Goal: Task Accomplishment & Management: Manage account settings

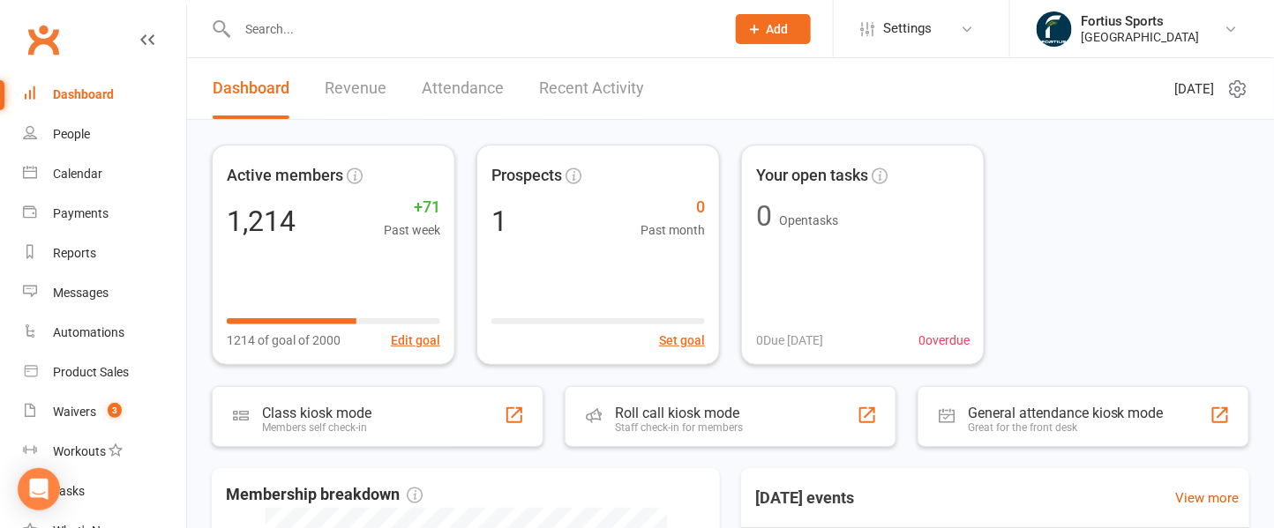
click at [354, 26] on input "text" at bounding box center [472, 29] width 481 height 25
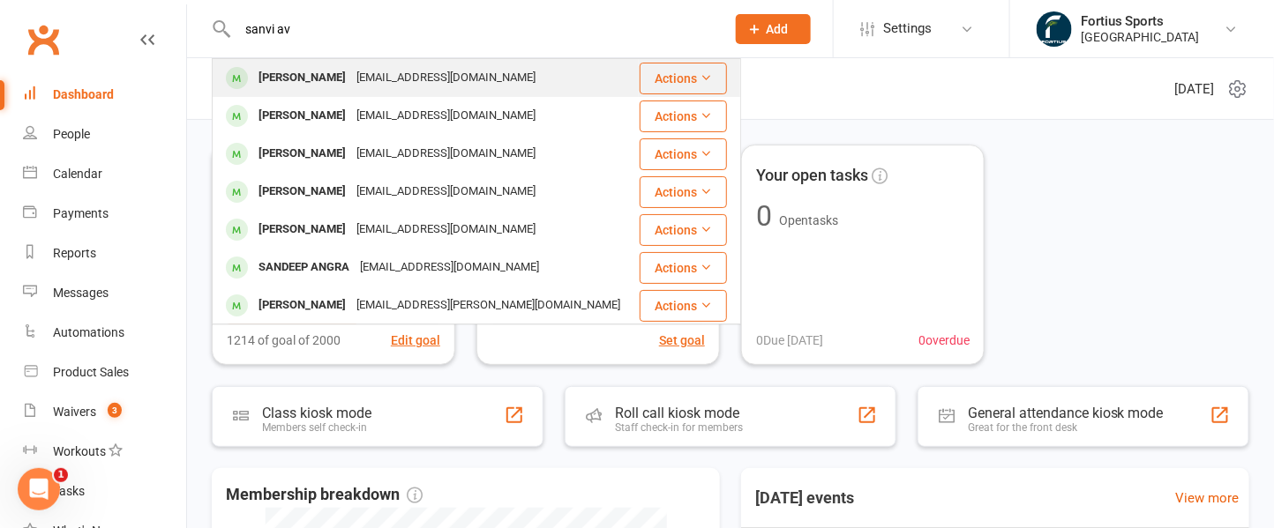
type input "sanvi av"
click at [359, 85] on div "[EMAIL_ADDRESS][DOMAIN_NAME]" at bounding box center [446, 78] width 190 height 26
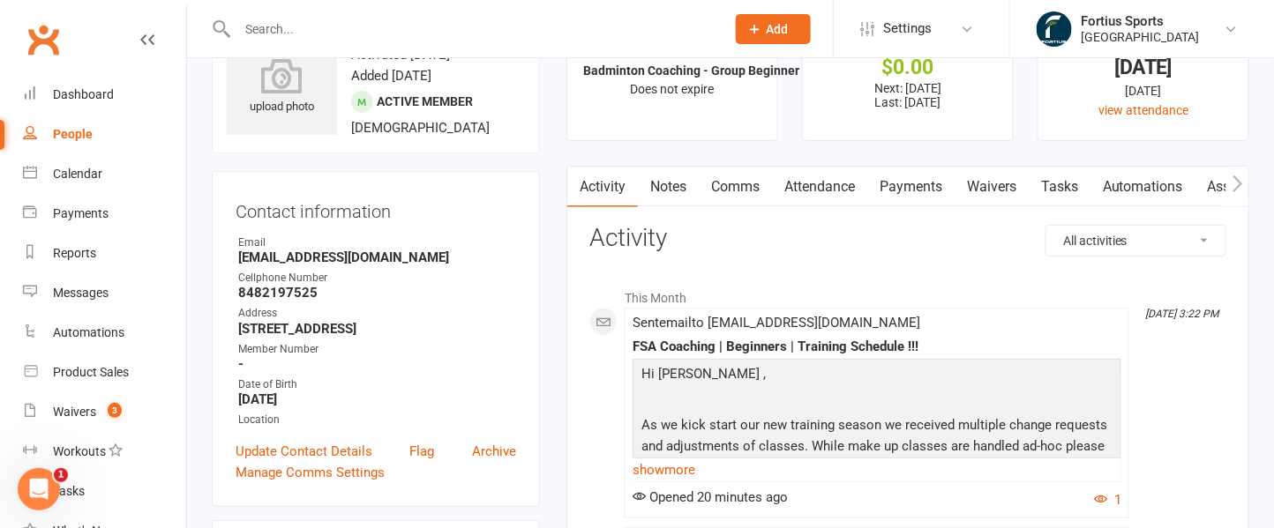
scroll to position [67, 0]
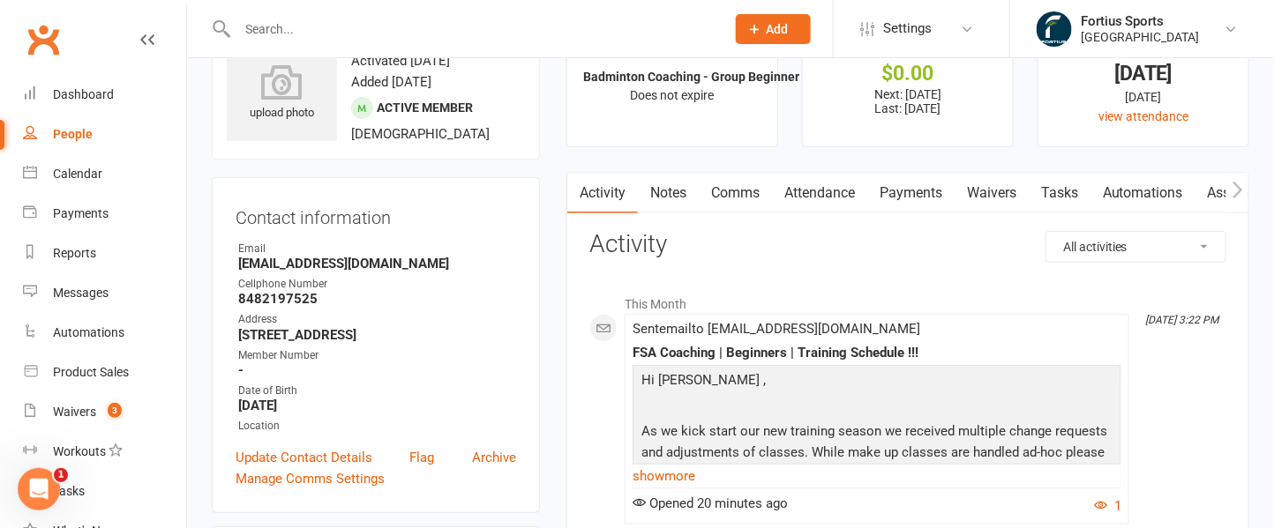
click at [683, 196] on link "Notes" at bounding box center [668, 193] width 61 height 41
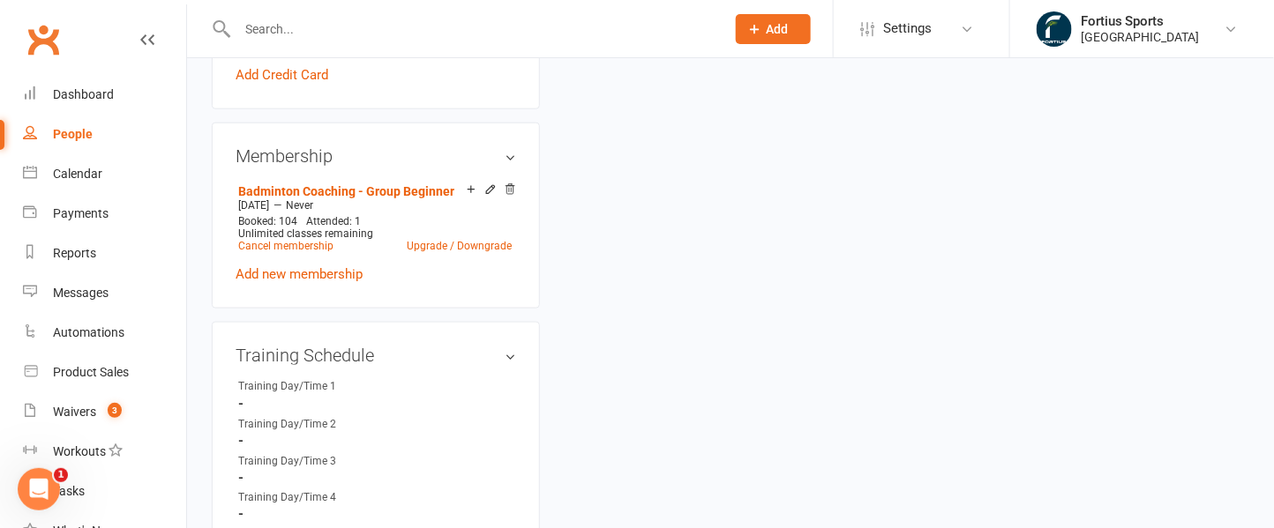
scroll to position [624, 0]
click at [318, 243] on link "Cancel membership" at bounding box center [285, 244] width 95 height 12
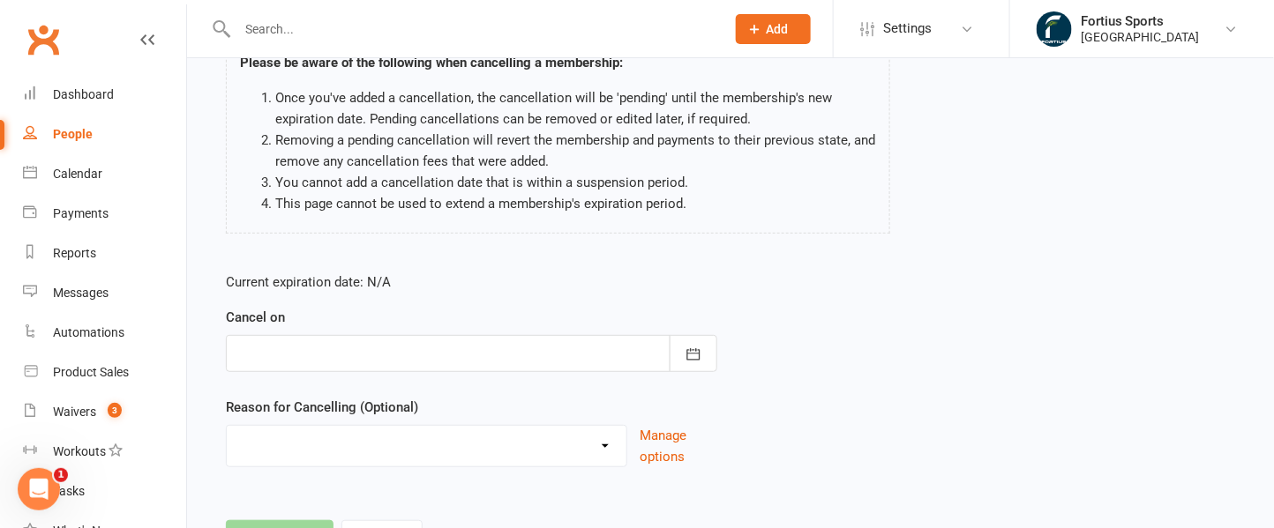
scroll to position [232, 0]
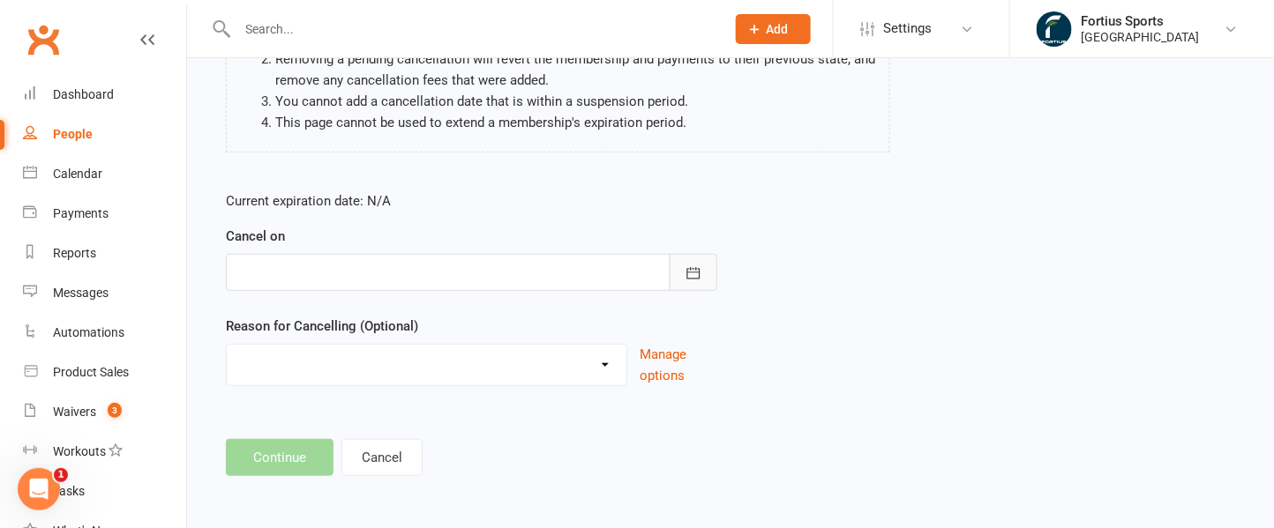
click at [688, 262] on button "button" at bounding box center [693, 272] width 48 height 37
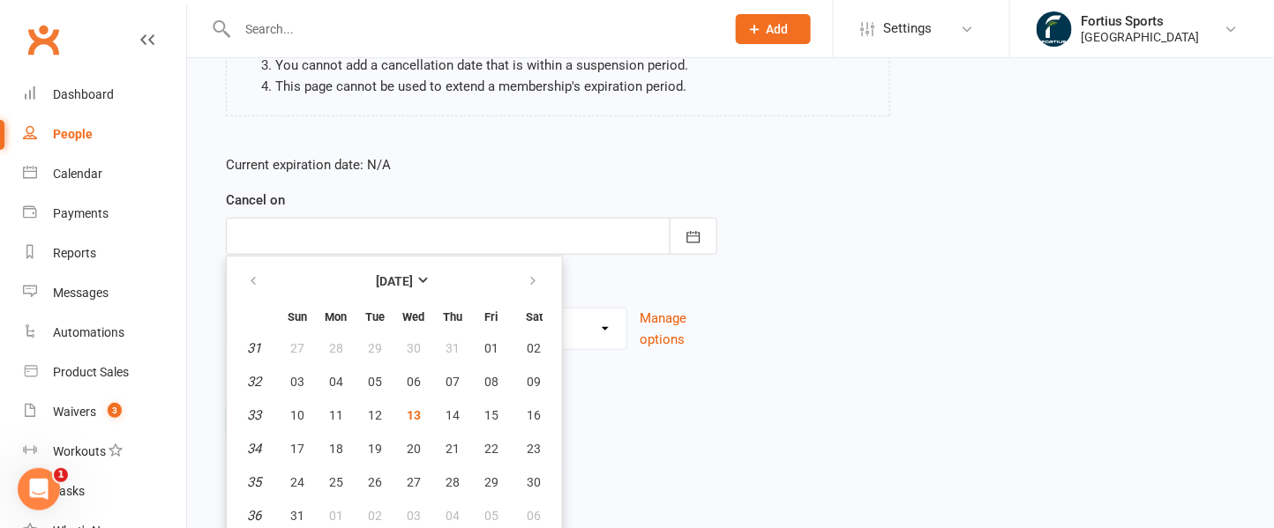
scroll to position [273, 0]
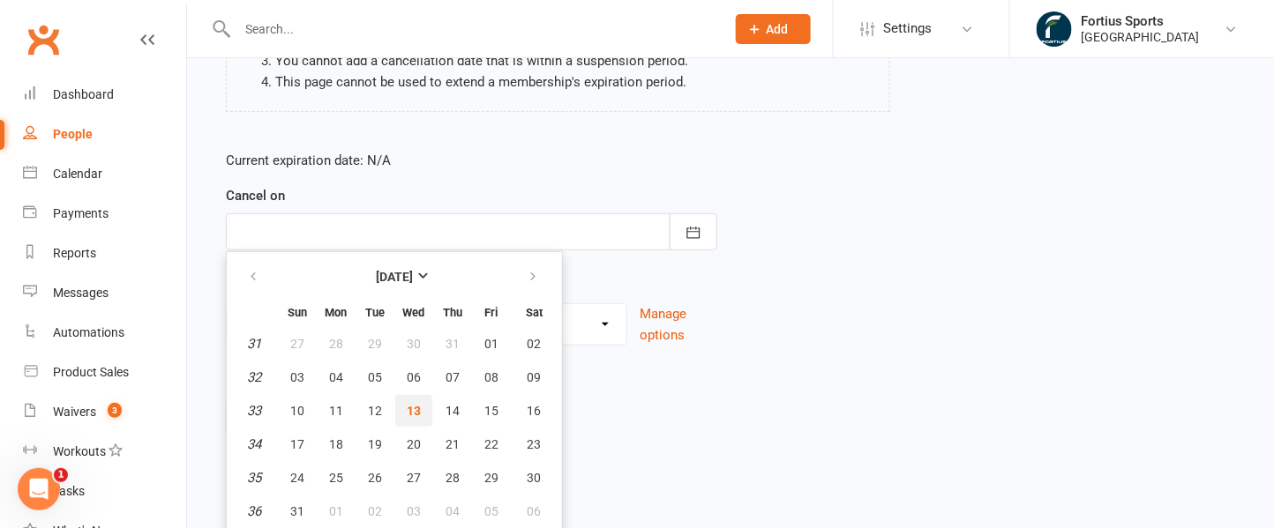
click at [409, 407] on span "13" at bounding box center [414, 411] width 14 height 14
type input "[DATE]"
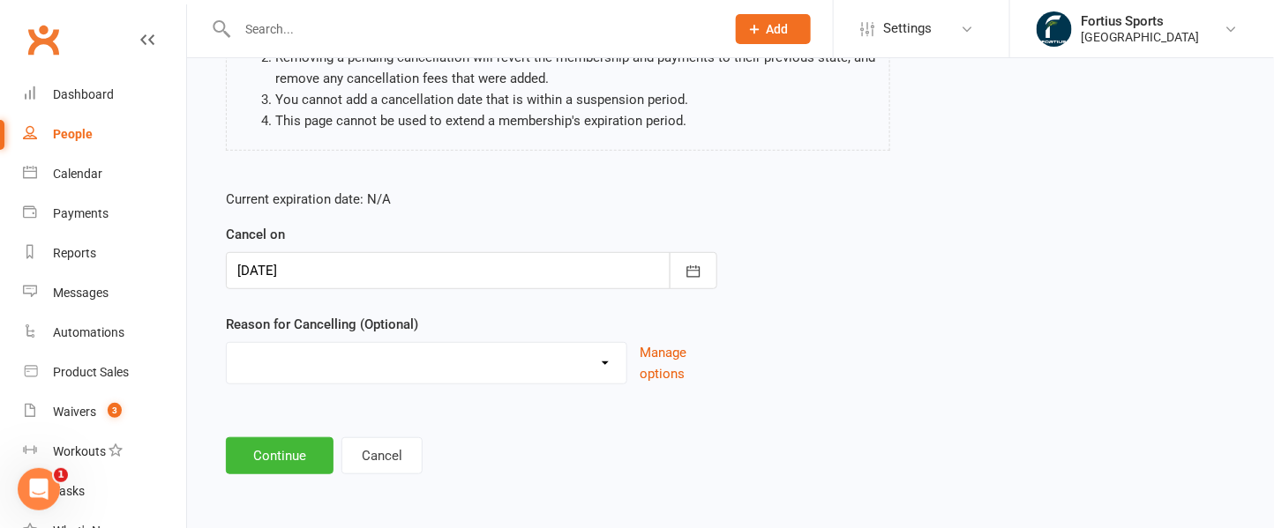
scroll to position [232, 0]
click at [395, 373] on select "Coaches Request Coach Request Customer requested via email to cancel End Of Sum…" at bounding box center [427, 362] width 400 height 35
select select "2"
click at [227, 345] on select "Coaches Request Coach Request Customer requested via email to cancel End Of Sum…" at bounding box center [427, 362] width 400 height 35
click at [694, 271] on icon "button" at bounding box center [693, 272] width 13 height 11
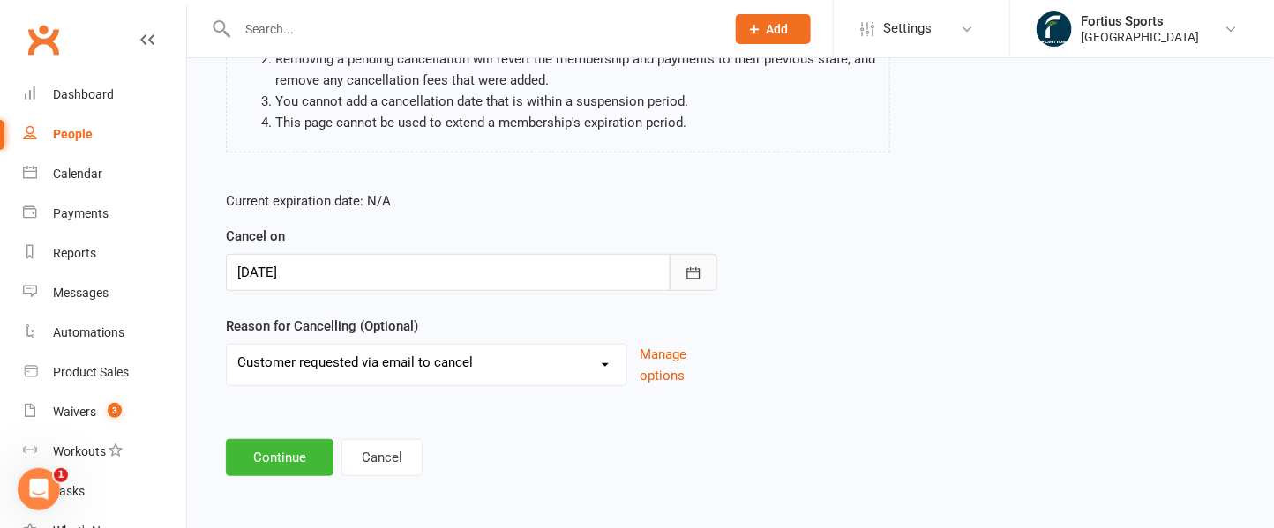
scroll to position [268, 0]
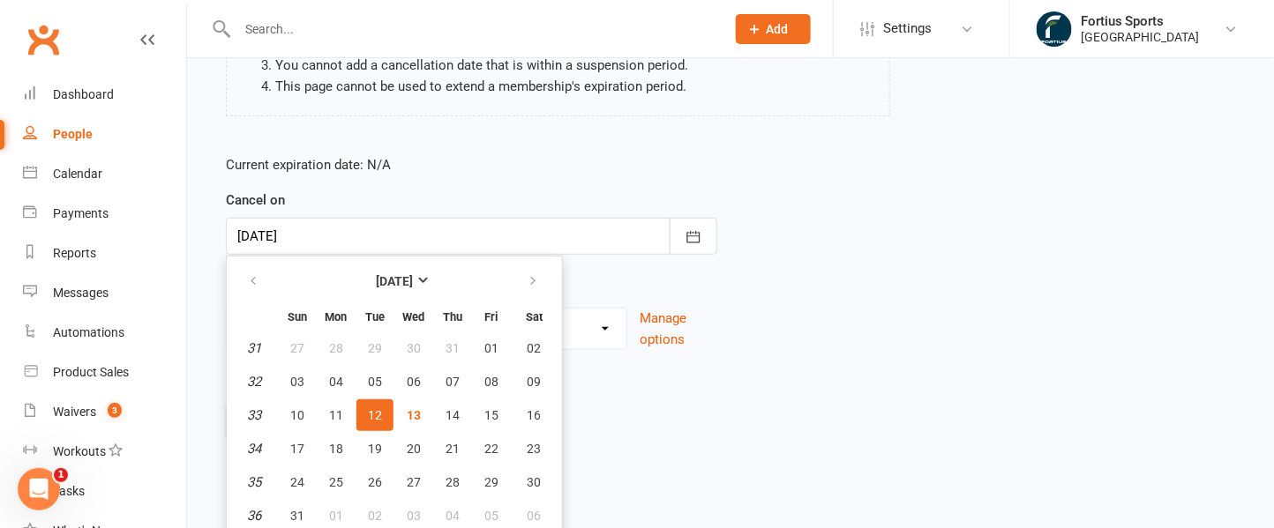
click at [744, 337] on div "Current expiration date: N/A Cancel on [DATE] [DATE] Sun Mon Tue Wed Thu Fri Sa…" at bounding box center [731, 258] width 1036 height 234
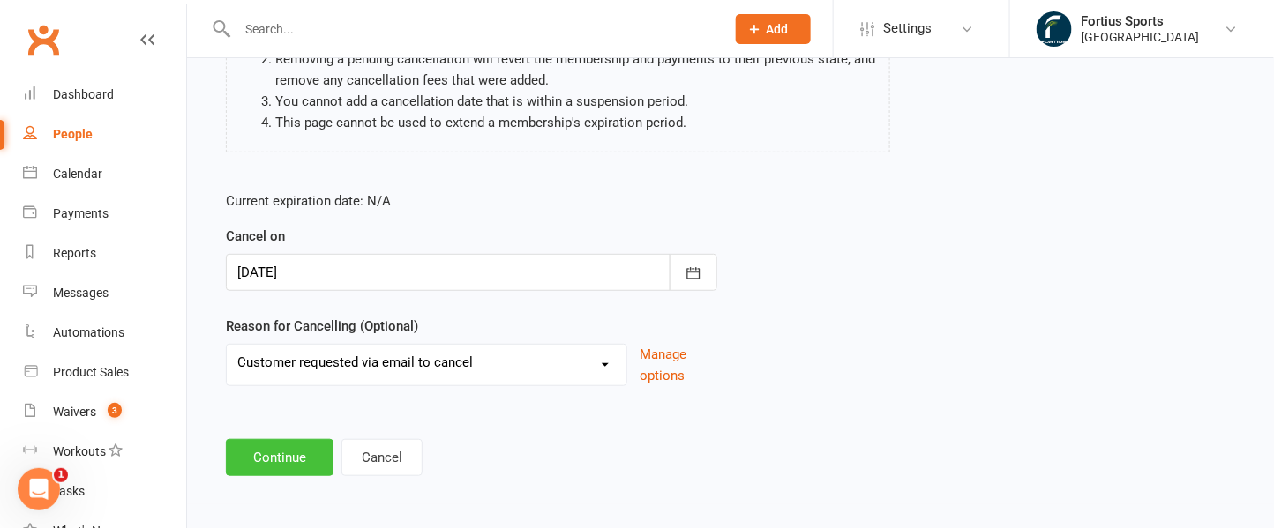
click at [299, 464] on button "Continue" at bounding box center [280, 457] width 108 height 37
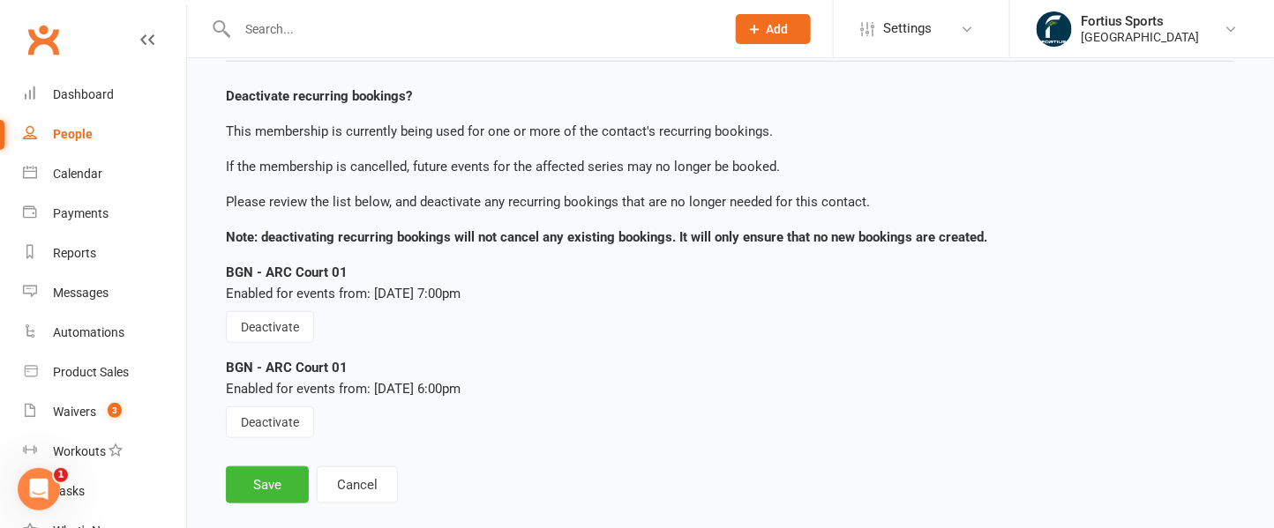
scroll to position [296, 0]
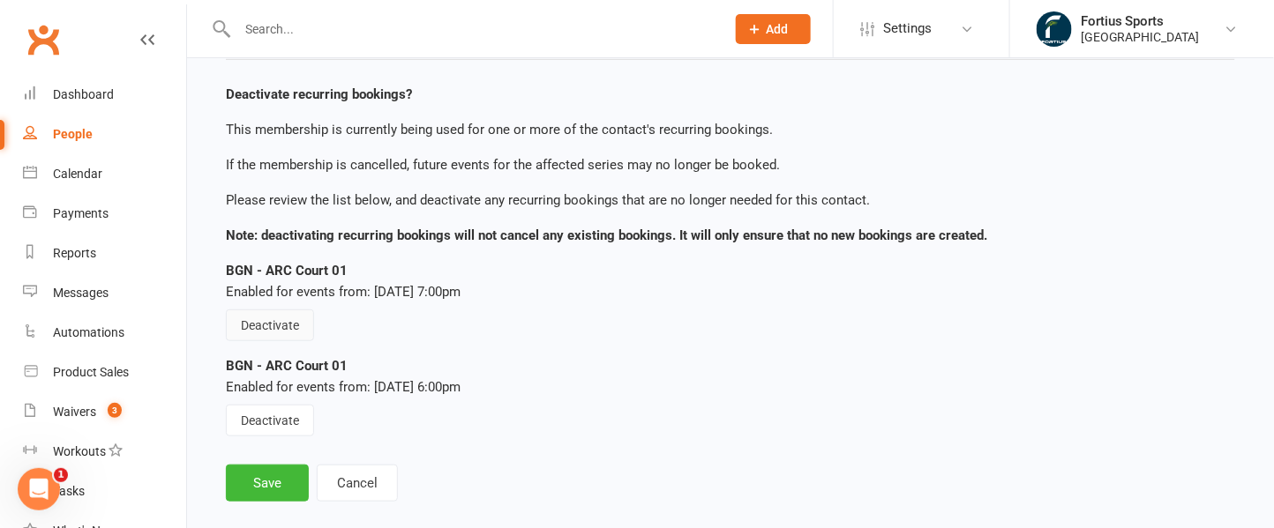
click at [294, 328] on button "Deactivate" at bounding box center [270, 326] width 88 height 32
click at [288, 427] on button "Deactivate" at bounding box center [270, 421] width 88 height 32
click at [289, 472] on button "Save" at bounding box center [267, 483] width 83 height 37
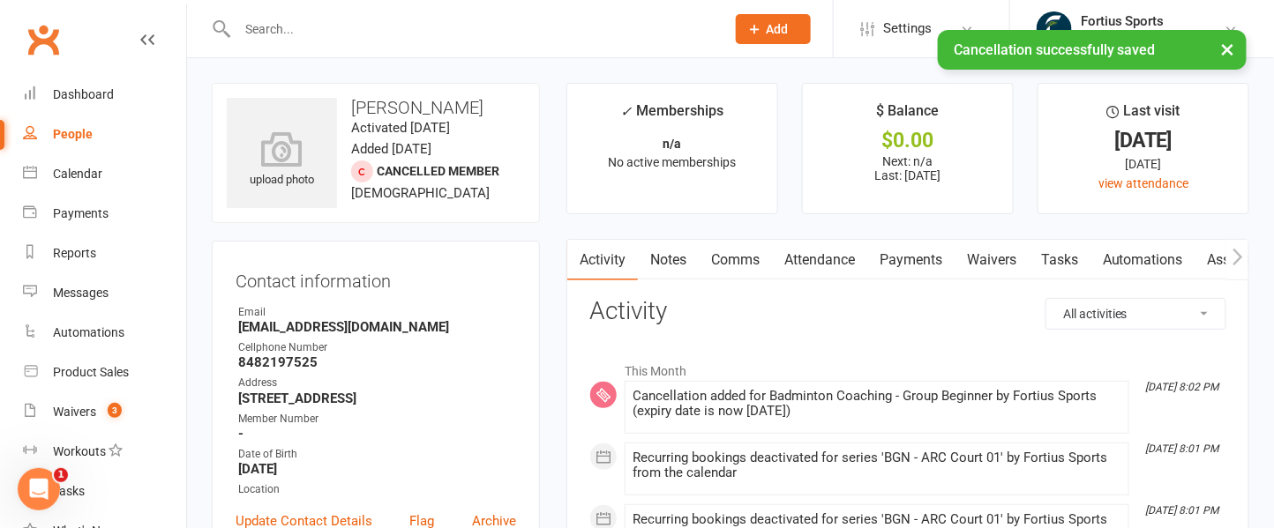
click at [673, 257] on link "Notes" at bounding box center [668, 260] width 61 height 41
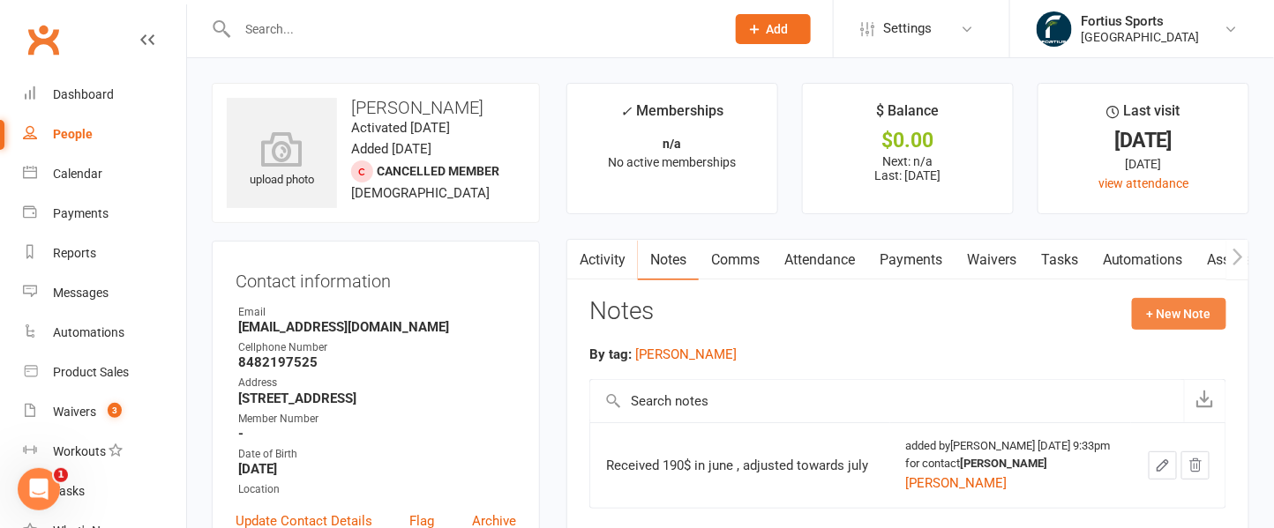
click at [1177, 312] on button "+ New Note" at bounding box center [1179, 314] width 94 height 32
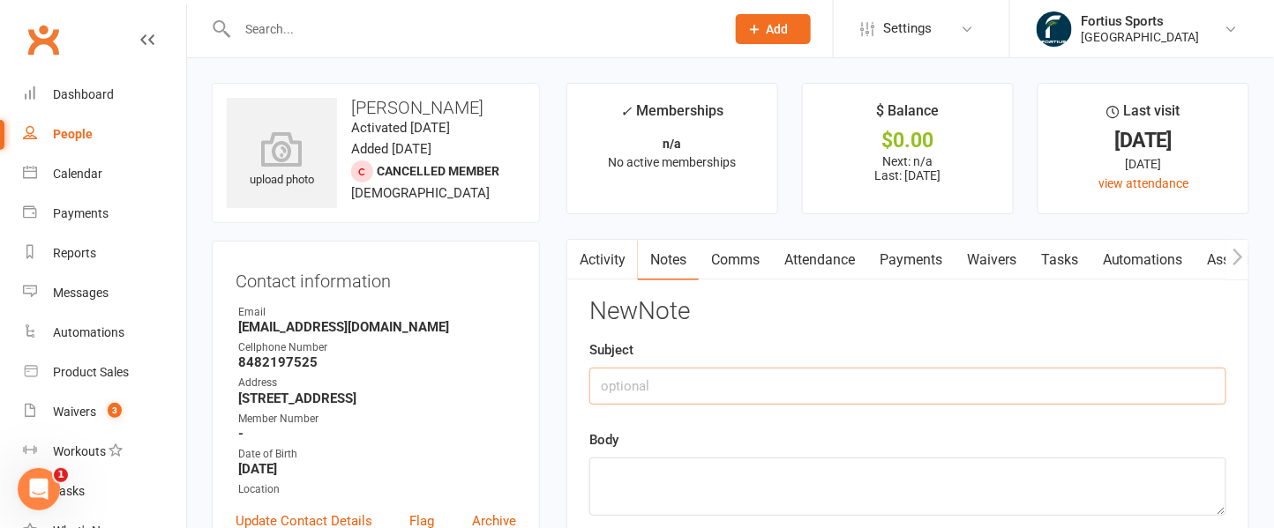
click at [656, 387] on input "text" at bounding box center [907, 386] width 637 height 37
type input "Cacellation"
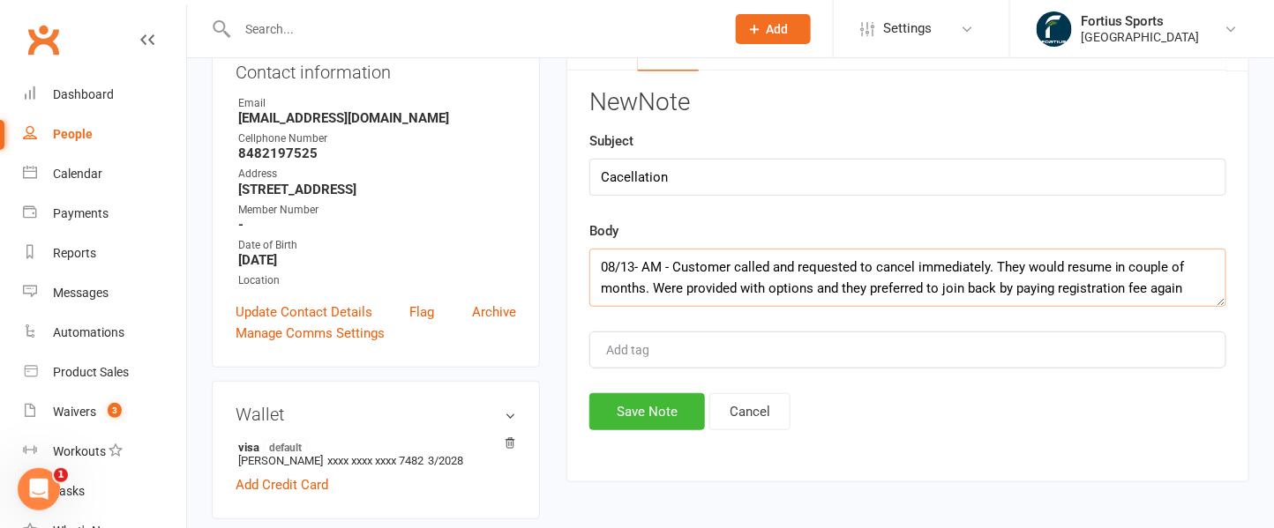
scroll to position [212, 0]
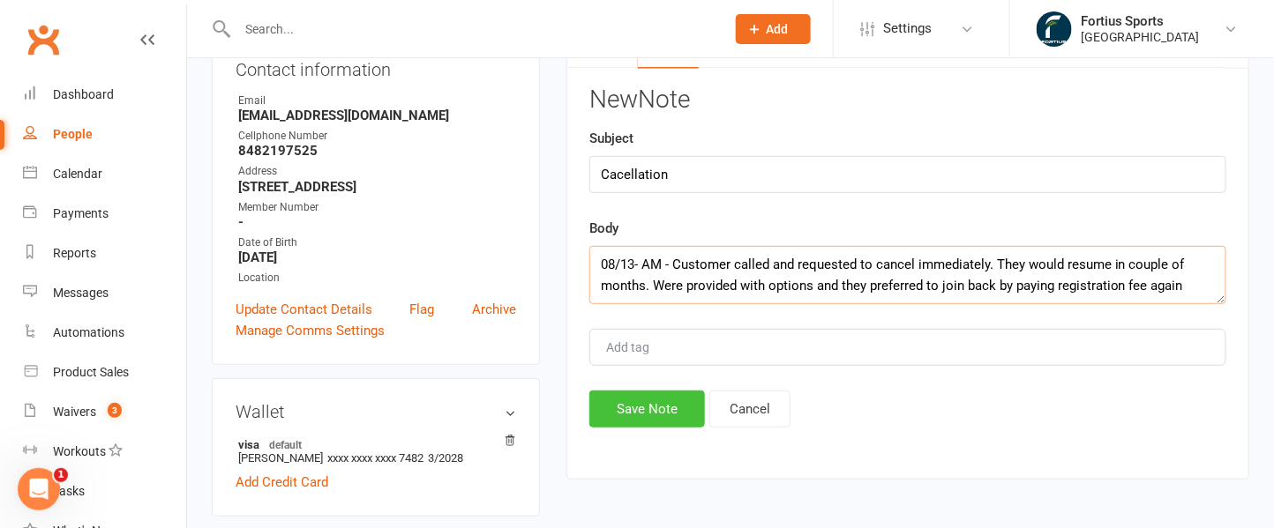
type textarea "08/13- AM - Customer called and requested to cancel immediately. They would res…"
click at [654, 413] on button "Save Note" at bounding box center [647, 409] width 116 height 37
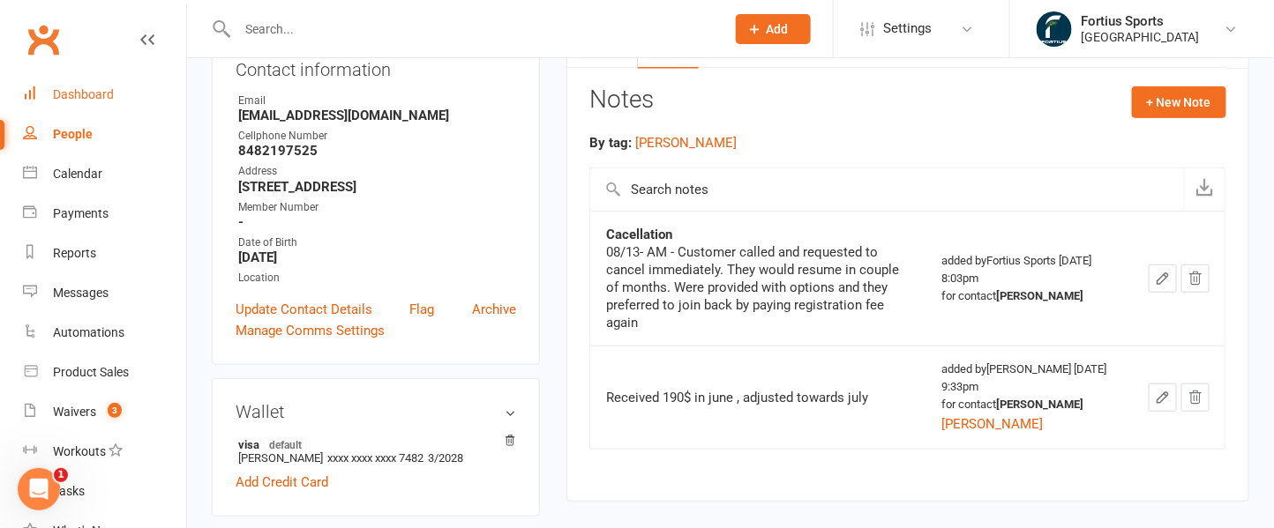
click at [79, 97] on div "Dashboard" at bounding box center [83, 94] width 61 height 14
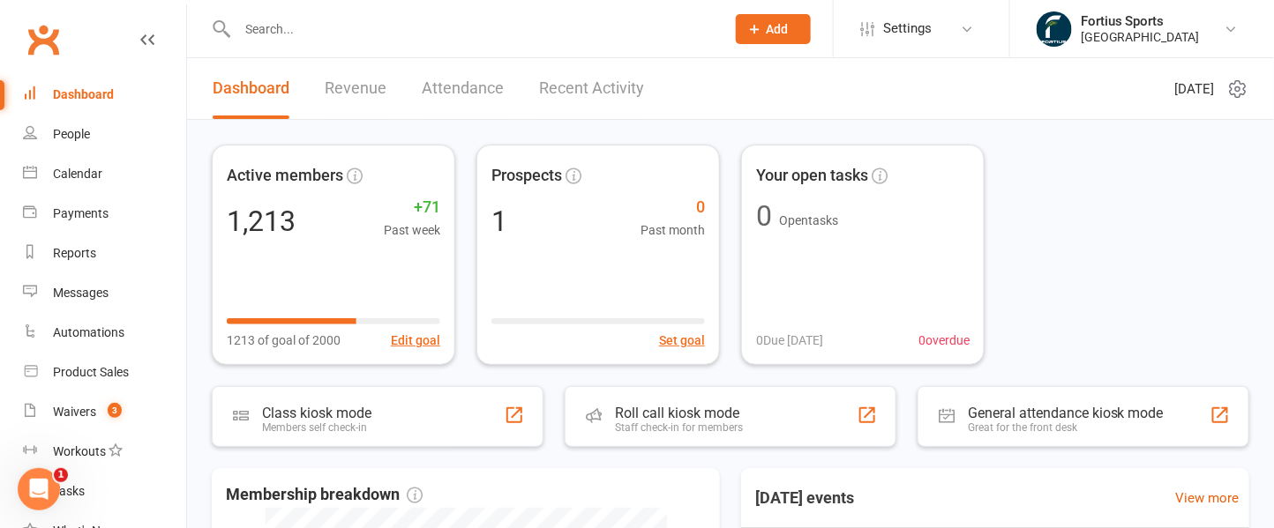
click at [358, 105] on link "Revenue" at bounding box center [356, 88] width 62 height 61
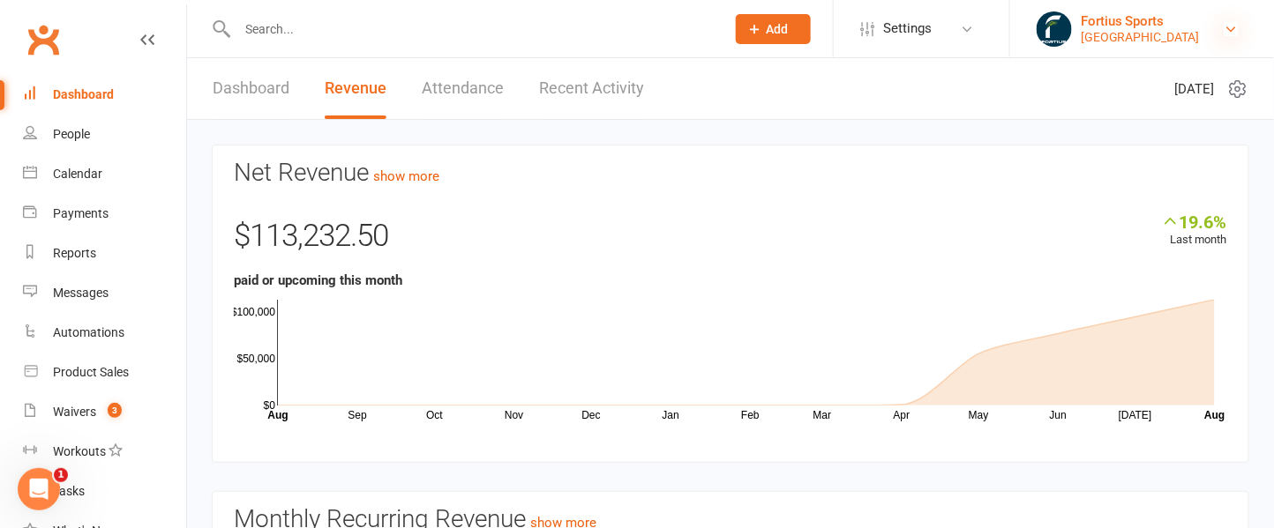
click at [1230, 33] on icon at bounding box center [1231, 29] width 14 height 14
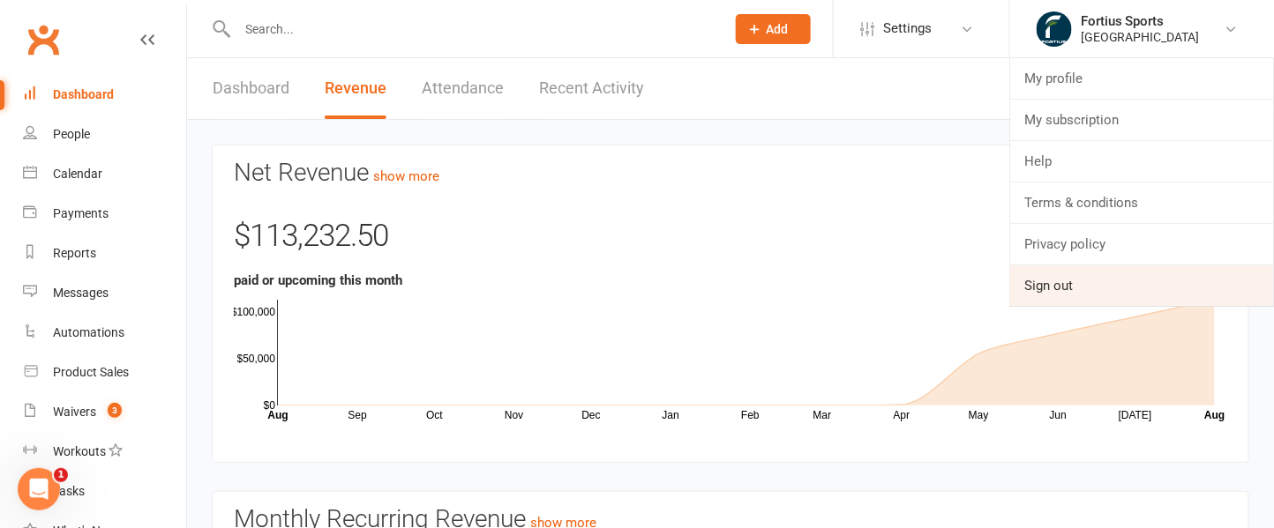
click at [1048, 286] on link "Sign out" at bounding box center [1142, 285] width 264 height 41
